Goal: Check status: Check status

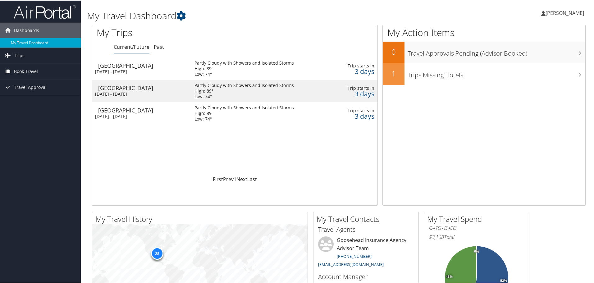
click at [31, 68] on span "Book Travel" at bounding box center [26, 71] width 24 height 16
click at [35, 104] on link "Book/Manage Online Trips" at bounding box center [40, 101] width 81 height 9
click at [32, 57] on link "Trips" at bounding box center [40, 55] width 81 height 16
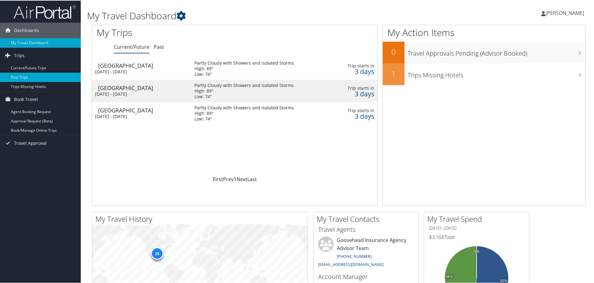
click at [32, 79] on link "Past Trips" at bounding box center [40, 76] width 81 height 9
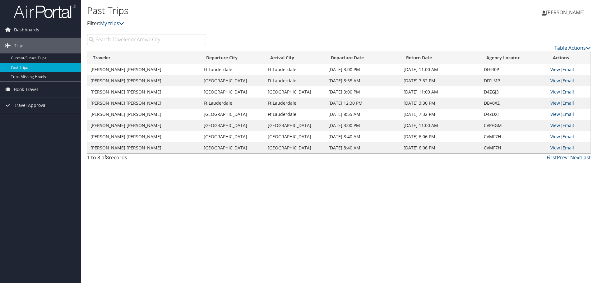
click at [556, 71] on link "View" at bounding box center [555, 70] width 10 height 6
click at [554, 80] on link "View" at bounding box center [555, 81] width 10 height 6
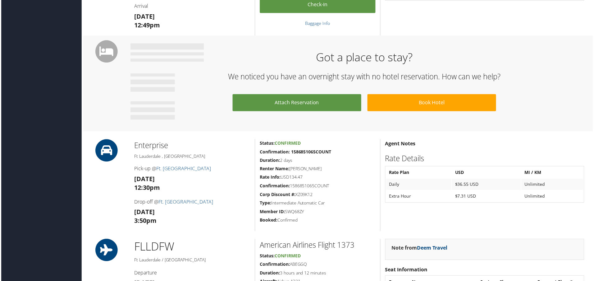
scroll to position [187, 0]
